Goal: Check status

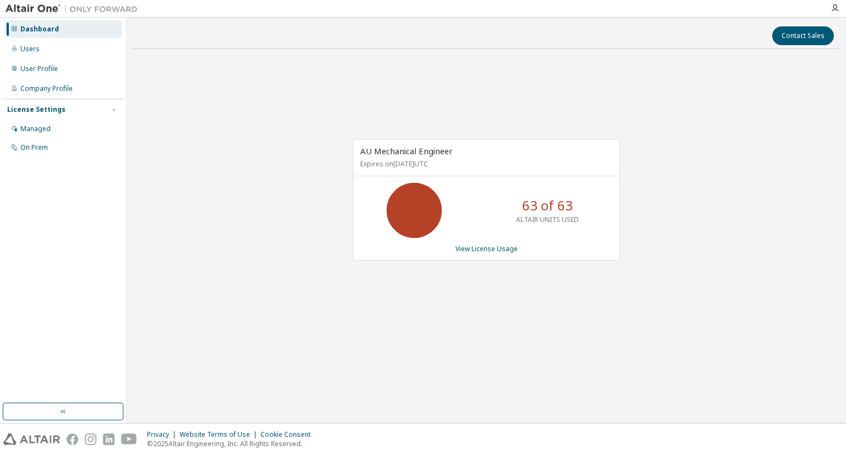
click at [493, 241] on div "AU Mechanical Engineer Expires on December 25, 2025 UTC 63 of 63 ALTAIR UNITS U…" at bounding box center [486, 199] width 267 height 121
click at [492, 250] on link "View License Usage" at bounding box center [487, 248] width 62 height 9
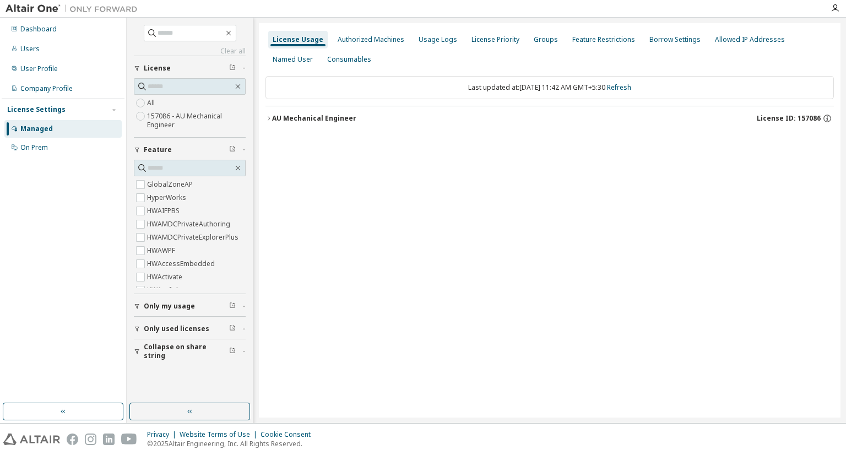
drag, startPoint x: 315, startPoint y: 127, endPoint x: 312, endPoint y: 121, distance: 6.9
click at [315, 127] on button "AU Mechanical Engineer License ID: 157086" at bounding box center [550, 118] width 569 height 24
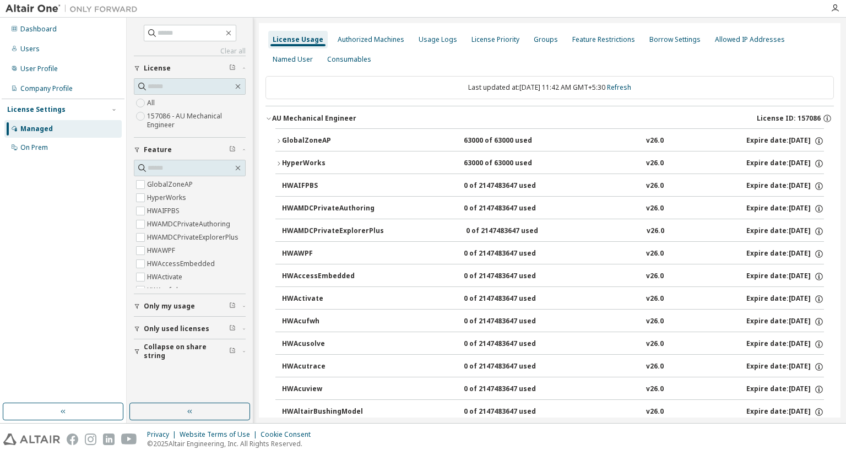
click at [319, 149] on button "GlobalZoneAP 63000 of 63000 used v26.0 Expire date: 2025-12-25" at bounding box center [550, 141] width 549 height 24
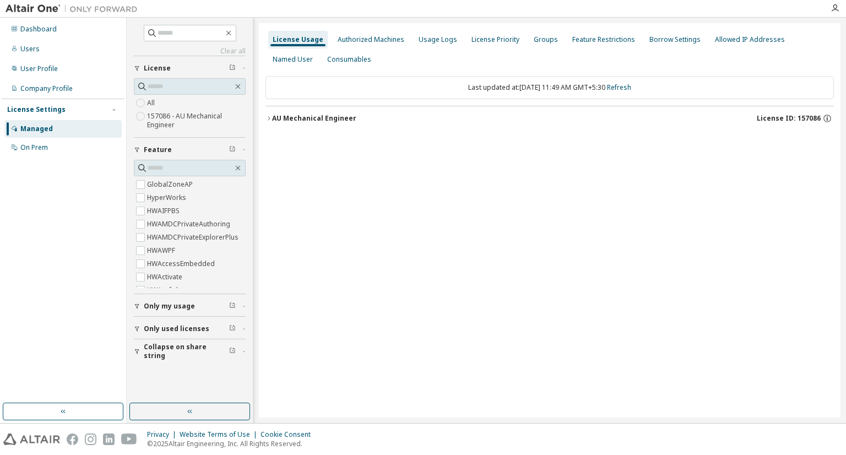
click at [302, 117] on div "AU Mechanical Engineer" at bounding box center [314, 118] width 84 height 9
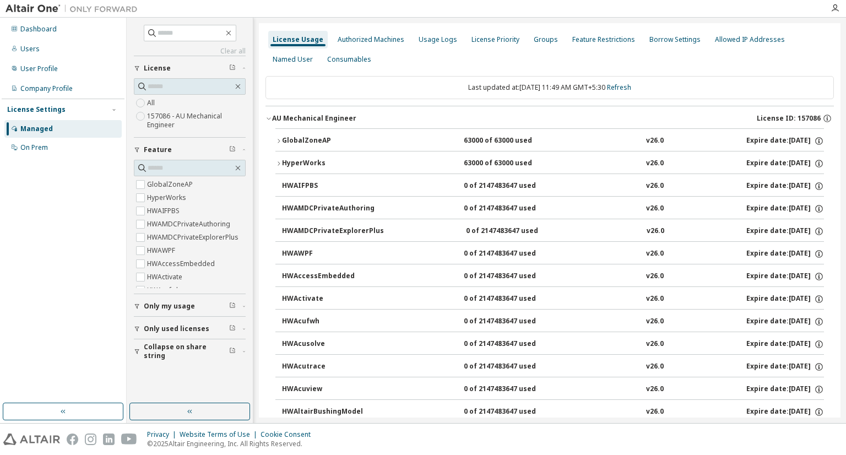
click at [309, 156] on button "HyperWorks 63000 of 63000 used v26.0 Expire date: 2025-12-25" at bounding box center [550, 164] width 549 height 24
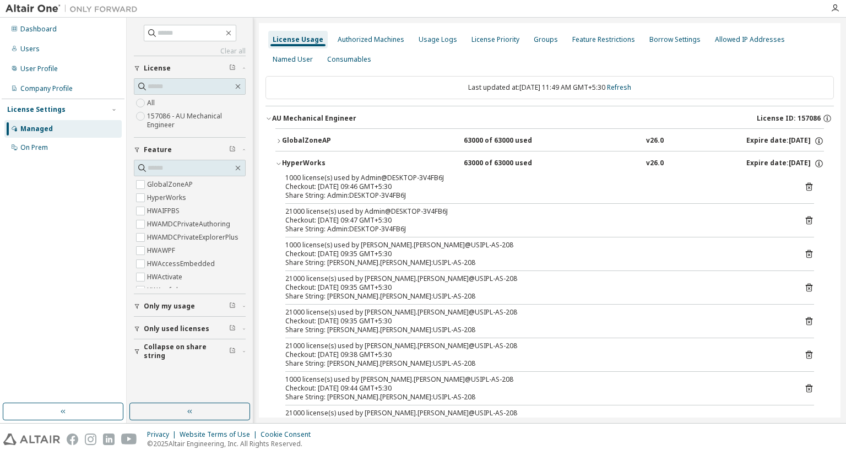
click at [317, 137] on div "GlobalZoneAP" at bounding box center [331, 141] width 99 height 10
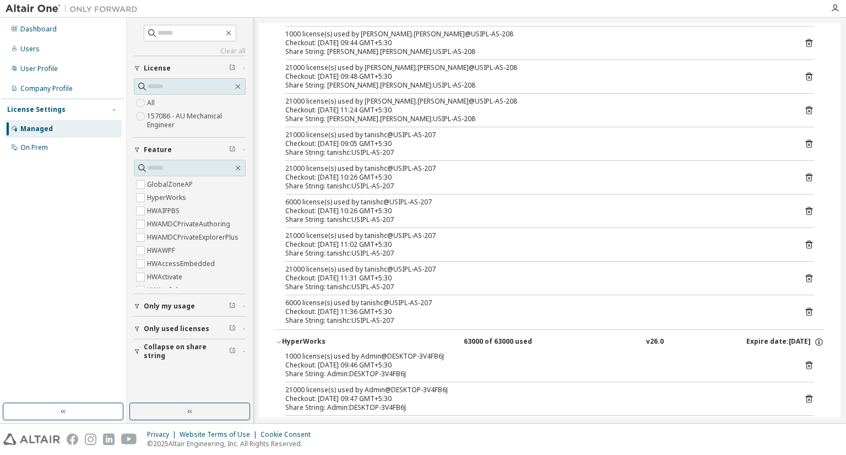
scroll to position [496, 0]
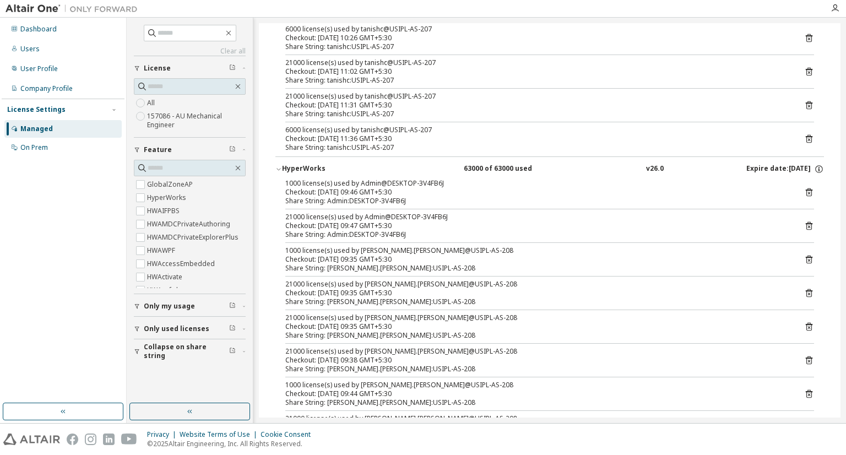
click at [305, 170] on div "HyperWorks" at bounding box center [331, 169] width 99 height 10
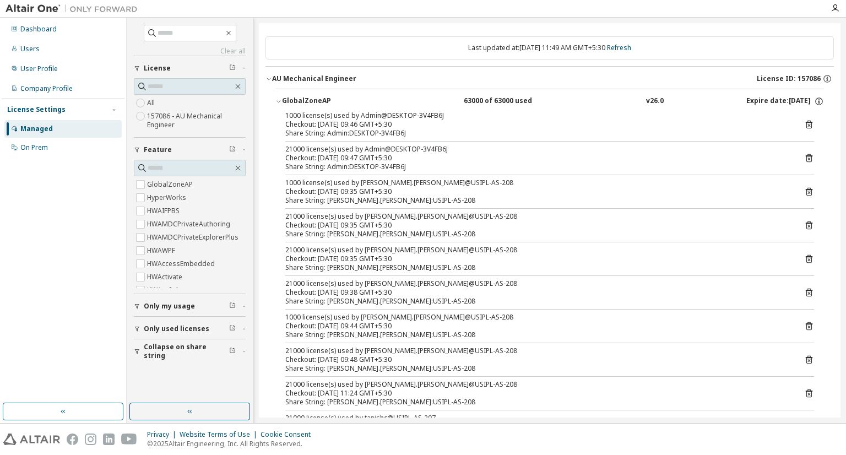
scroll to position [0, 0]
